Goal: Feedback & Contribution: Submit feedback/report problem

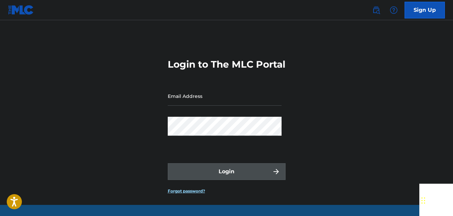
click at [194, 117] on div "Email Address" at bounding box center [225, 102] width 114 height 30
drag, startPoint x: 201, startPoint y: 109, endPoint x: 209, endPoint y: 114, distance: 8.6
click at [201, 106] on input "Email Address" at bounding box center [225, 96] width 114 height 19
type input "[DOMAIN_NAME][EMAIL_ADDRESS][DOMAIN_NAME]"
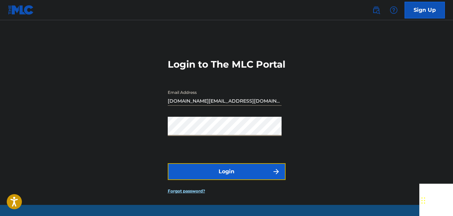
click at [232, 180] on button "Login" at bounding box center [227, 171] width 118 height 17
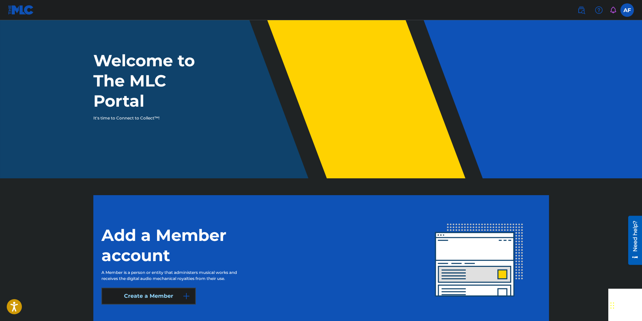
scroll to position [65, 0]
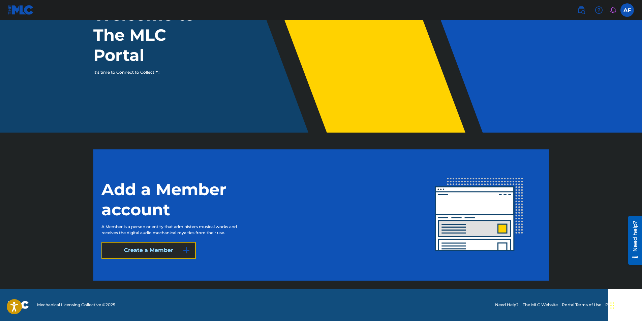
click at [150, 216] on button "Create a Member" at bounding box center [148, 250] width 94 height 17
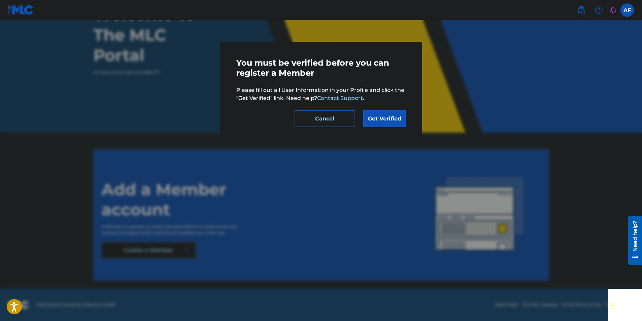
drag, startPoint x: 320, startPoint y: 183, endPoint x: 328, endPoint y: 171, distance: 13.9
click at [321, 179] on div at bounding box center [321, 180] width 642 height 321
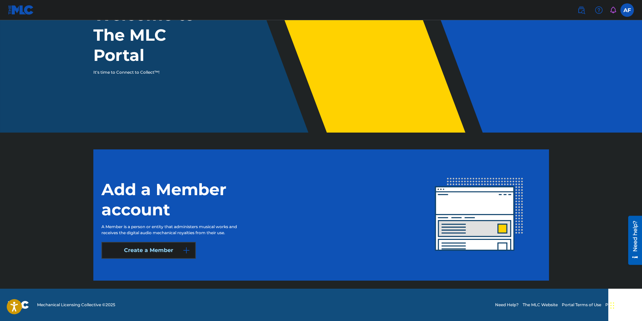
drag, startPoint x: 593, startPoint y: 1, endPoint x: 553, endPoint y: 23, distance: 45.6
click at [453, 47] on div "Welcome to The MLC Portal It's time to Connect to Collect™!" at bounding box center [321, 40] width 472 height 71
drag, startPoint x: 586, startPoint y: 0, endPoint x: 365, endPoint y: 35, distance: 224.2
click at [380, 30] on div "Welcome to The MLC Portal It's time to Connect to Collect™!" at bounding box center [321, 40] width 472 height 71
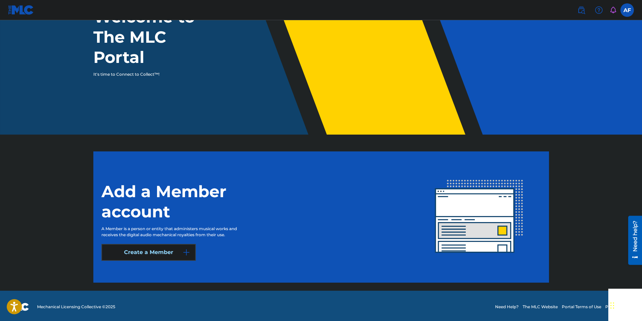
scroll to position [0, 0]
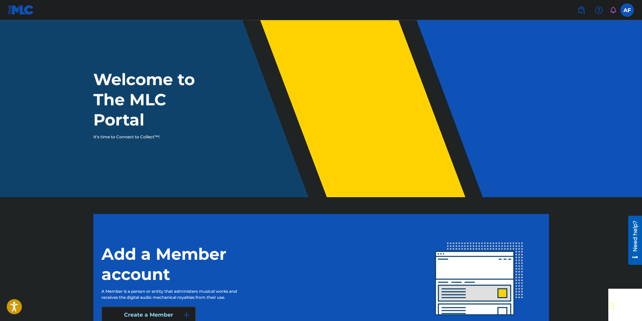
click at [129, 106] on h1 "Welcome to The MLC Portal" at bounding box center [156, 99] width 126 height 61
click at [135, 85] on h1 "Welcome to The MLC Portal" at bounding box center [156, 99] width 126 height 61
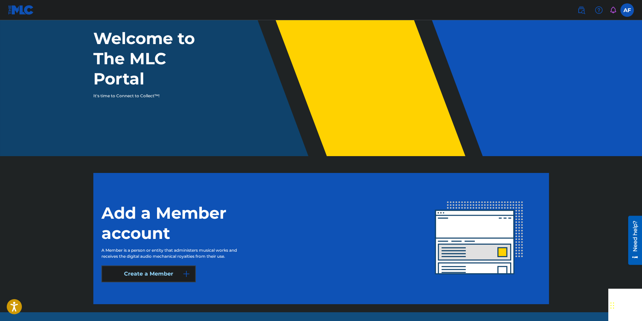
scroll to position [65, 0]
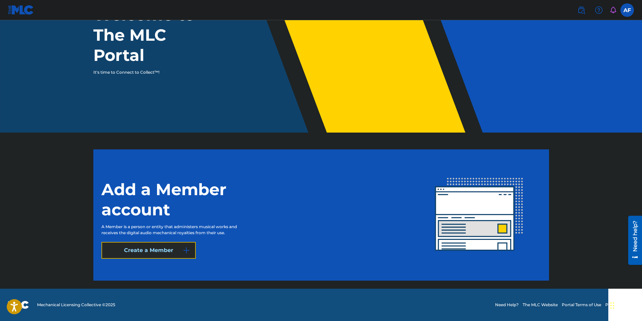
click at [174, 216] on button "Create a Member" at bounding box center [148, 250] width 94 height 17
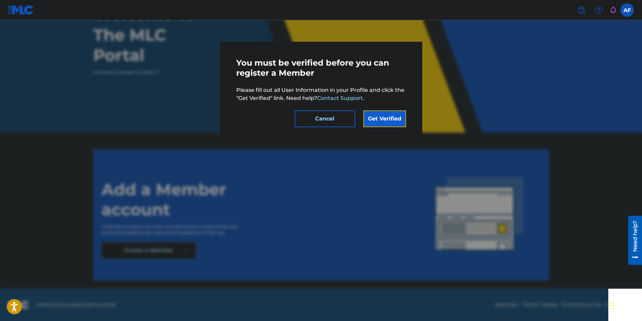
click at [374, 118] on link "Get Verified" at bounding box center [384, 119] width 43 height 17
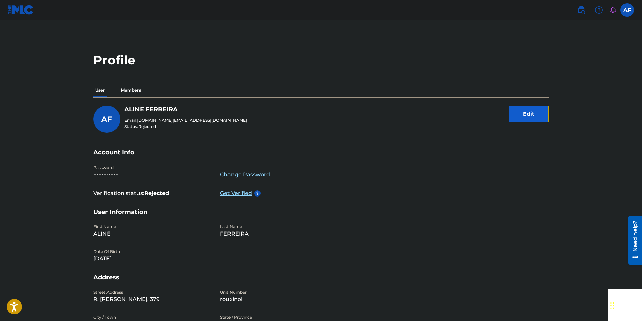
click at [453, 114] on button "Edit" at bounding box center [529, 114] width 40 height 17
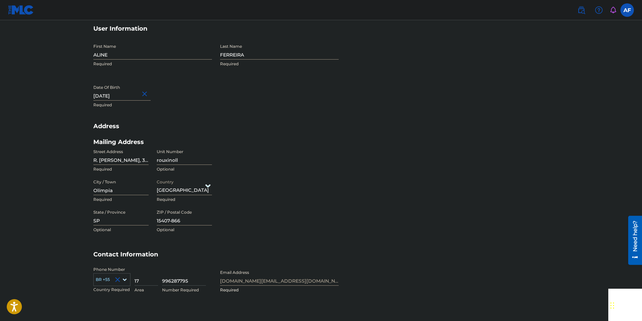
scroll to position [219, 0]
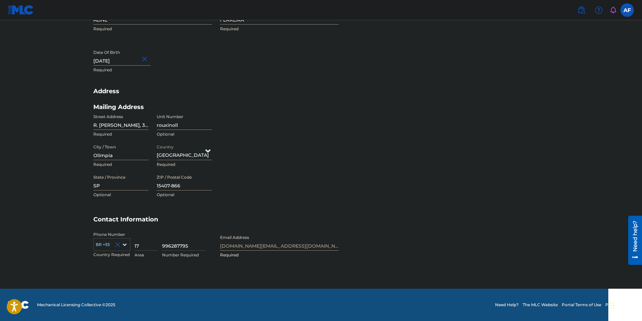
click at [262, 216] on div "Phone Number BR +55 Country Required 17 Area 996287795 Number Required Email Ad…" at bounding box center [215, 252] width 245 height 41
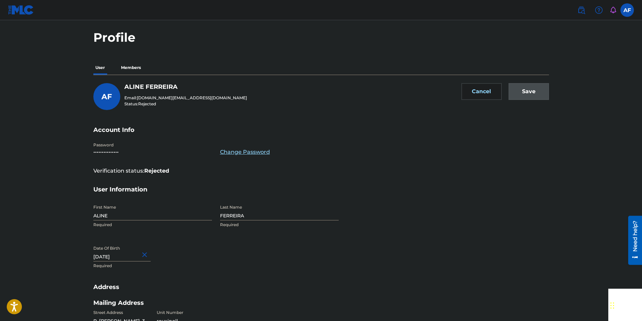
scroll to position [0, 0]
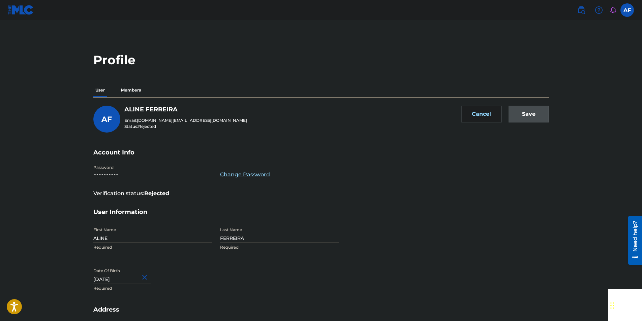
click at [453, 118] on div "Save" at bounding box center [529, 119] width 40 height 27
click at [453, 115] on div "Save" at bounding box center [529, 119] width 40 height 27
click at [127, 89] on p "Members" at bounding box center [131, 90] width 24 height 14
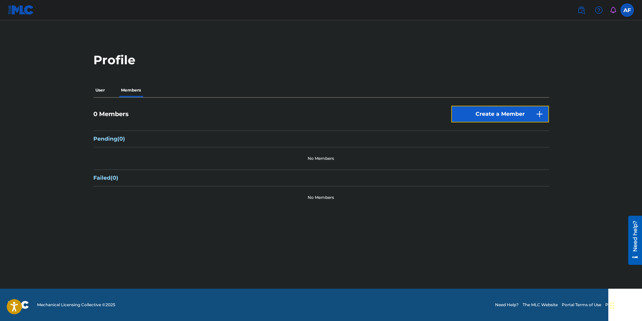
click at [453, 115] on button "Create a Member" at bounding box center [500, 114] width 98 height 17
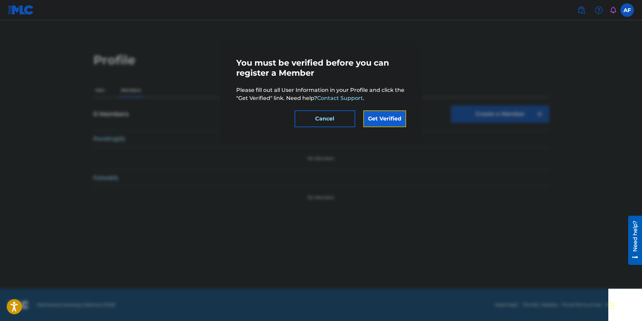
click at [394, 120] on link "Get Verified" at bounding box center [384, 119] width 43 height 17
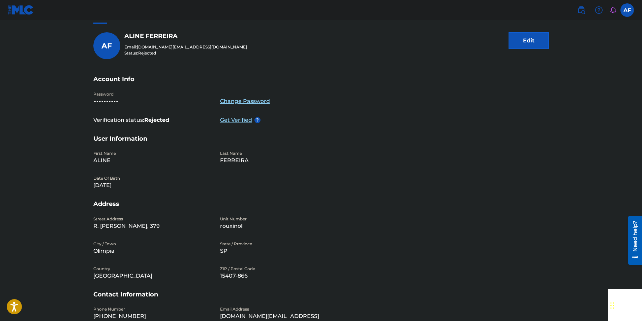
scroll to position [132, 0]
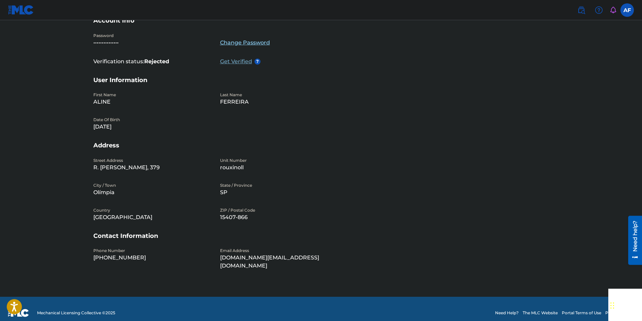
click at [244, 62] on p "Get Verified" at bounding box center [237, 62] width 34 height 8
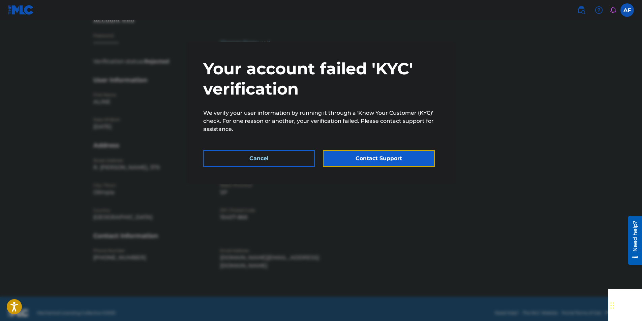
click at [350, 153] on button "Contact Support" at bounding box center [379, 158] width 112 height 17
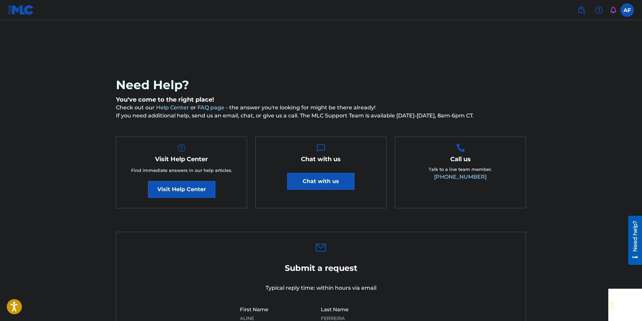
scroll to position [132, 0]
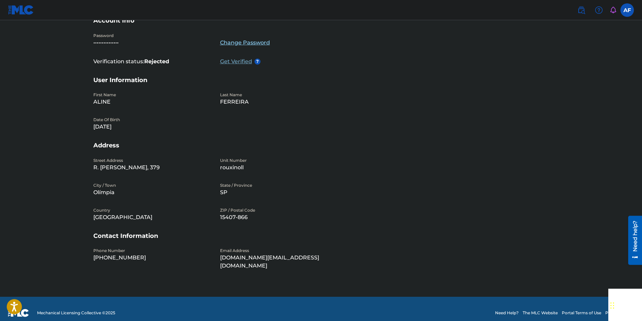
click at [224, 62] on p "Get Verified" at bounding box center [237, 62] width 34 height 8
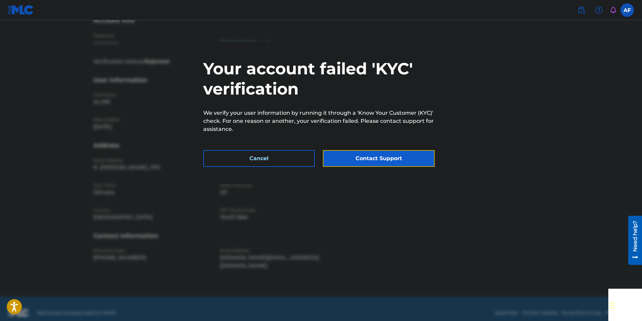
click at [386, 163] on button "Contact Support" at bounding box center [379, 158] width 112 height 17
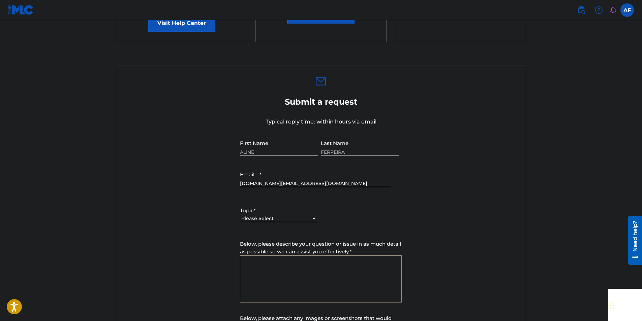
scroll to position [236, 0]
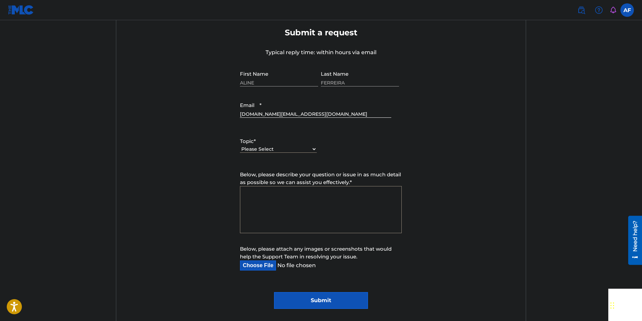
scroll to position [132, 0]
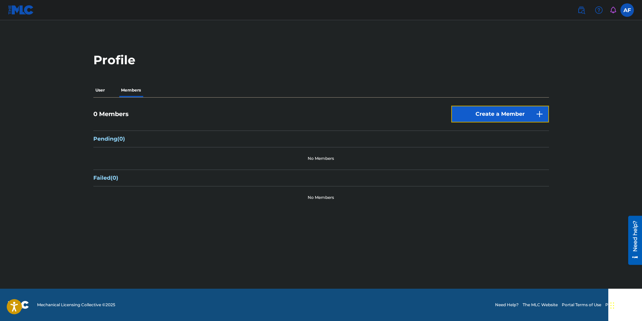
click at [453, 118] on button "Create a Member" at bounding box center [500, 114] width 98 height 17
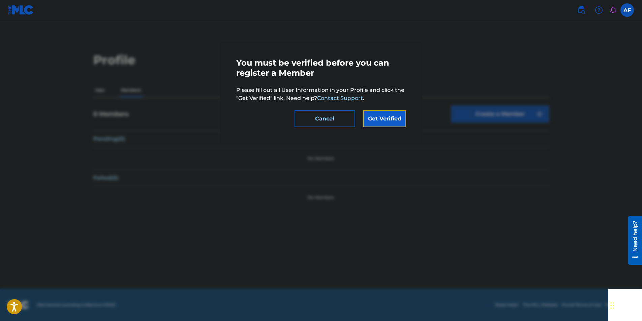
click at [383, 118] on link "Get Verified" at bounding box center [384, 119] width 43 height 17
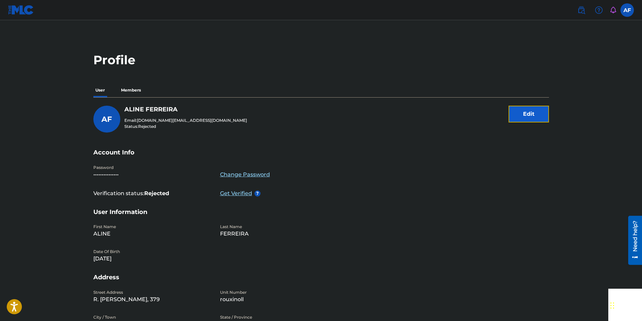
click at [453, 121] on button "Edit" at bounding box center [529, 114] width 40 height 17
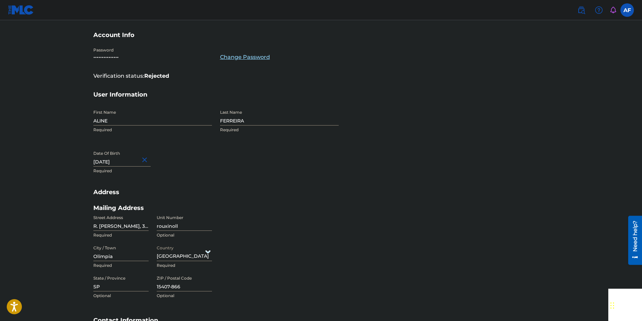
scroll to position [50, 0]
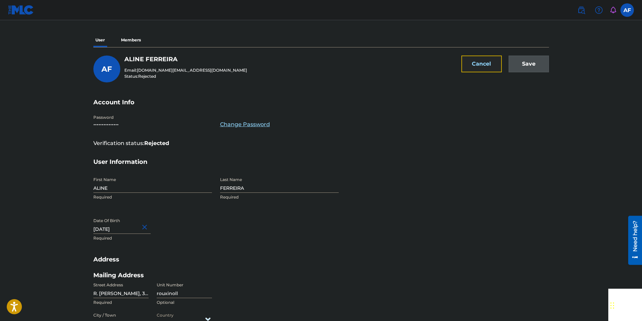
click at [453, 60] on button "Cancel" at bounding box center [481, 64] width 40 height 17
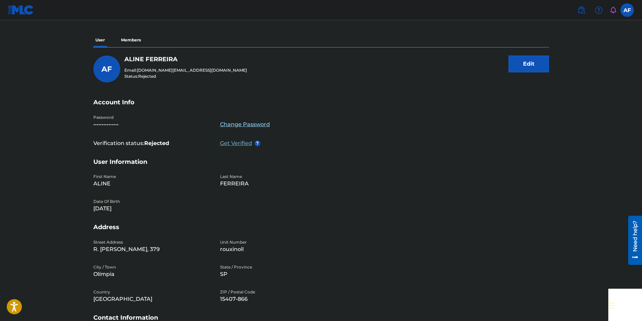
click at [241, 140] on p "Get Verified" at bounding box center [237, 144] width 34 height 8
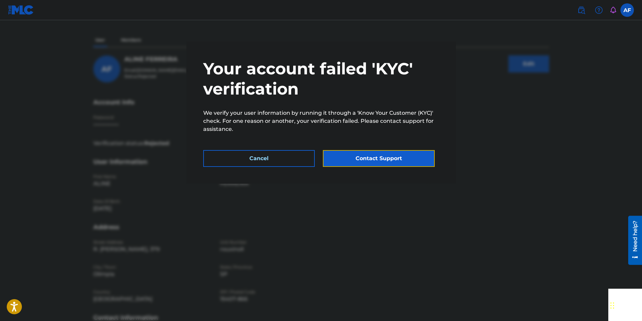
click at [356, 154] on button "Contact Support" at bounding box center [379, 158] width 112 height 17
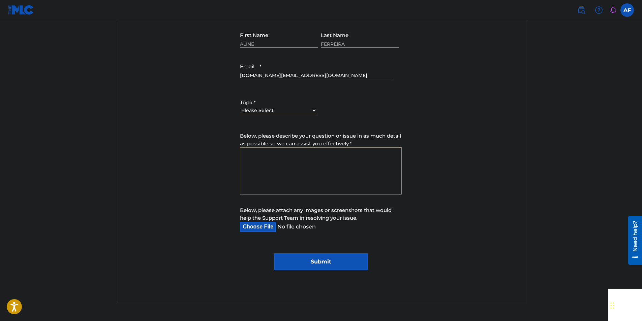
scroll to position [303, 0]
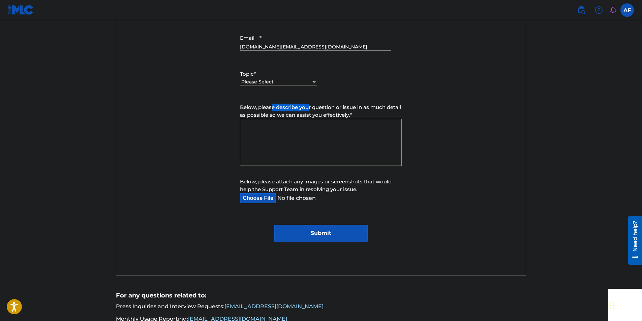
drag, startPoint x: 290, startPoint y: 101, endPoint x: 312, endPoint y: 103, distance: 22.0
click at [312, 103] on form "Submit a request Typical reply time: within hours via email First Name [PERSON_…" at bounding box center [320, 101] width 409 height 282
drag, startPoint x: 312, startPoint y: 103, endPoint x: 391, endPoint y: 104, distance: 78.5
click at [391, 104] on span "Below, please describe your question or issue in as much detail as possible so …" at bounding box center [320, 111] width 161 height 14
click at [391, 119] on textarea "Below, please describe your question or issue in as much detail as possible so …" at bounding box center [321, 142] width 162 height 47
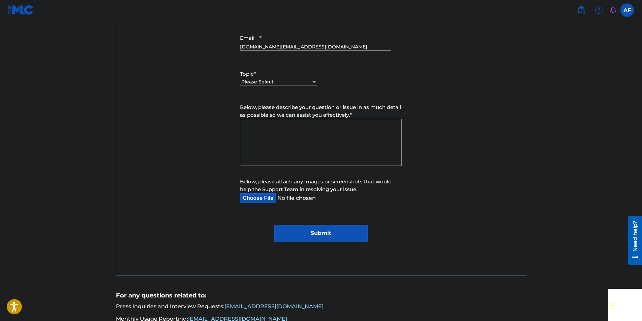
click at [328, 144] on textarea "Below, please describe your question or issue in as much detail as possible so …" at bounding box center [321, 142] width 162 height 47
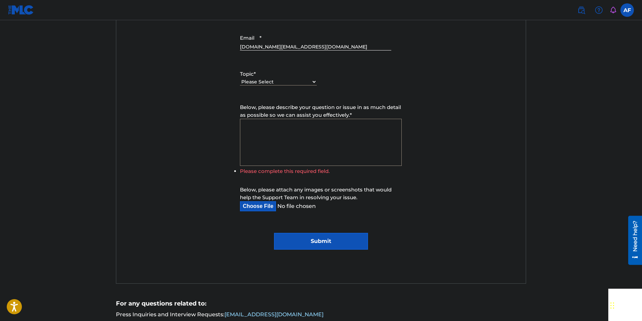
click at [285, 200] on div "Below, please attach any images or screenshots that would help the Support Team…" at bounding box center [321, 198] width 162 height 25
click at [278, 205] on input "Below, please attach any images or screenshots that would help the Support Team…" at bounding box center [315, 207] width 151 height 10
type input "C:\fakepath\Captura de tela [DATE] 161938.png"
click at [268, 123] on textarea "Below, please describe your question or issue in as much detail as possible so …" at bounding box center [321, 142] width 162 height 47
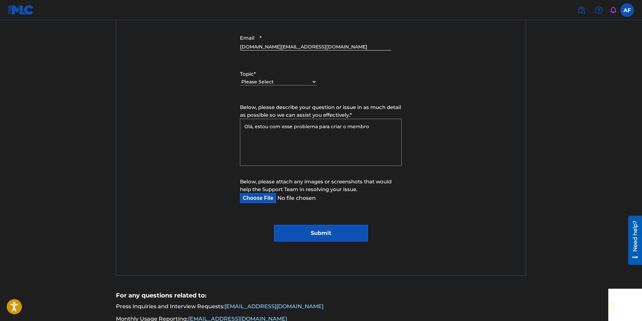
type textarea "Olá, estou com esse problema para criar o membro"
click at [283, 194] on input "Below, please attach any images or screenshots that would help the Support Team…" at bounding box center [315, 198] width 151 height 10
click at [280, 78] on div "Please Select I need help with my account I need help with managing my catalog …" at bounding box center [278, 85] width 77 height 15
click at [283, 83] on select "Please Select I need help with my account I need help with managing my catalog …" at bounding box center [278, 82] width 77 height 7
select select "I need help with my account"
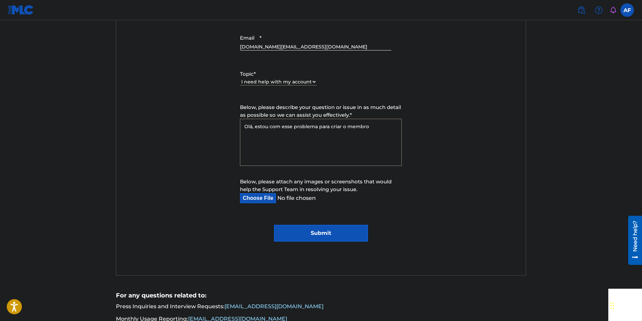
click at [240, 79] on select "Please Select I need help with my account I need help with managing my catalog …" at bounding box center [278, 82] width 77 height 7
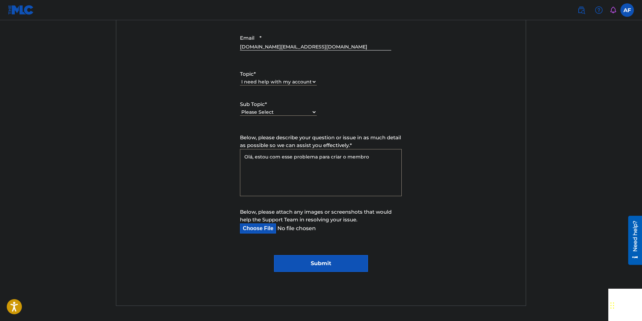
click at [349, 101] on div "Topic * Please Select I need help with my account I need help with managing my …" at bounding box center [321, 93] width 162 height 61
click at [295, 109] on div "Please Select I need help with my user account I can't log in to my user accoun…" at bounding box center [278, 115] width 77 height 15
drag, startPoint x: 295, startPoint y: 109, endPoint x: 294, endPoint y: 114, distance: 5.8
click at [294, 114] on select "Please Select I need help with my user account I can't log in to my user accoun…" at bounding box center [278, 112] width 77 height 7
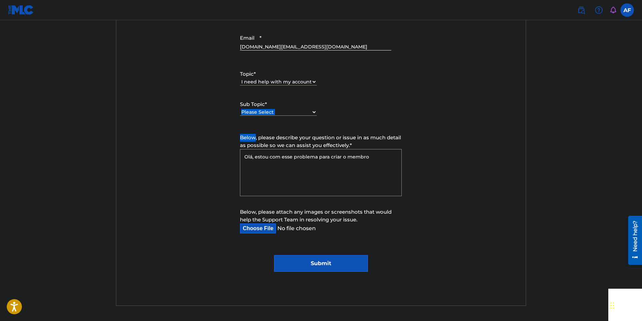
select select "I was not verified as a user"
click at [240, 109] on select "Please Select I need help with my user account I can't log in to my user accoun…" at bounding box center [278, 112] width 77 height 7
click at [310, 128] on form "Submit a request Typical reply time: within hours via email First Name [PERSON_…" at bounding box center [320, 116] width 409 height 312
click at [307, 216] on input "Submit" at bounding box center [321, 263] width 94 height 17
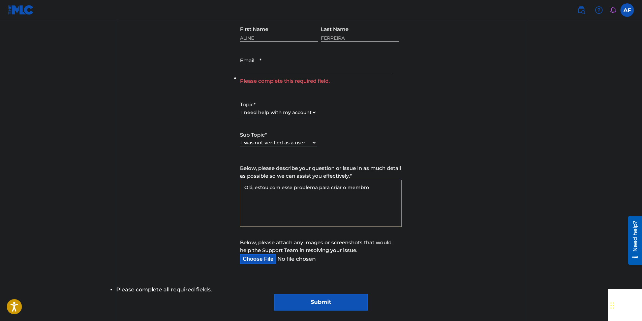
scroll to position [270, 0]
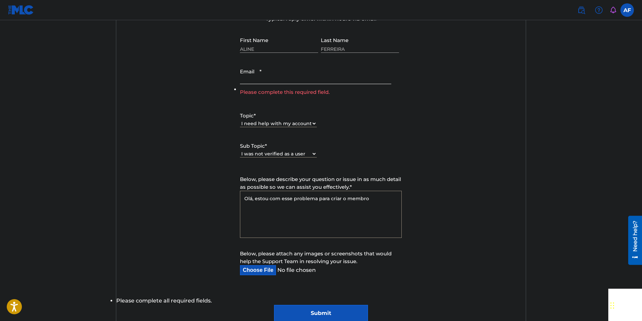
click at [303, 78] on input "Email *" at bounding box center [315, 74] width 151 height 19
type input "[DOMAIN_NAME][EMAIL_ADDRESS][DOMAIN_NAME]"
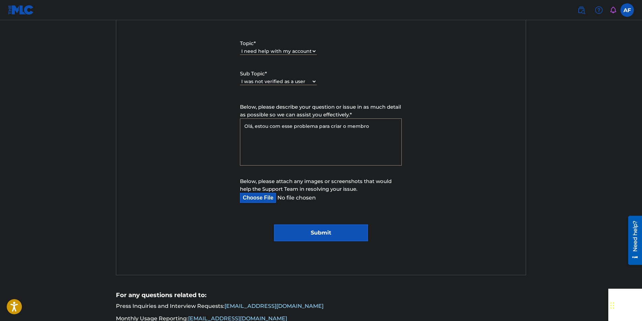
scroll to position [371, 0]
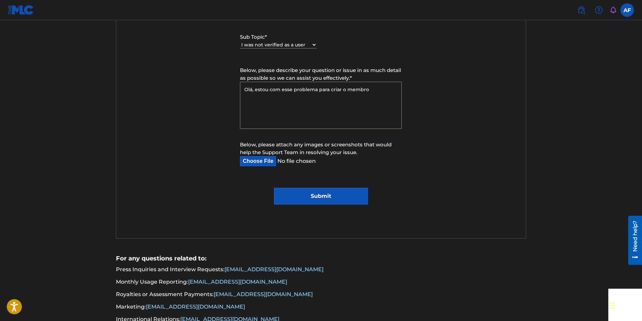
click at [313, 186] on form "Submit a request Typical reply time: within hours via email First Name [PERSON_…" at bounding box center [320, 49] width 409 height 312
click at [313, 194] on input "Submit" at bounding box center [321, 196] width 94 height 17
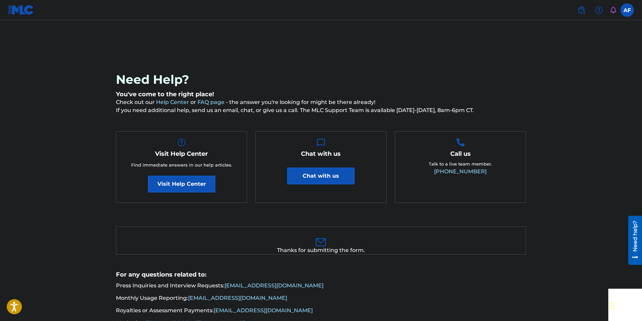
scroll to position [0, 0]
